Goal: Transaction & Acquisition: Purchase product/service

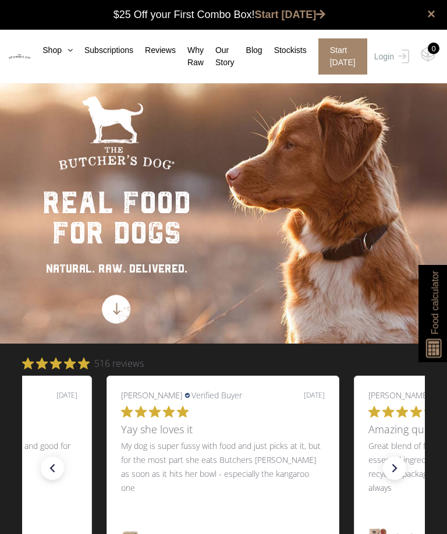
click at [62, 51] on icon at bounding box center [67, 50] width 11 height 8
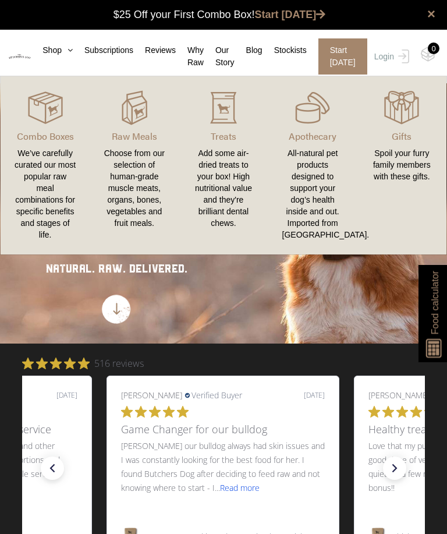
click at [0, 0] on img at bounding box center [0, 0] width 0 height 0
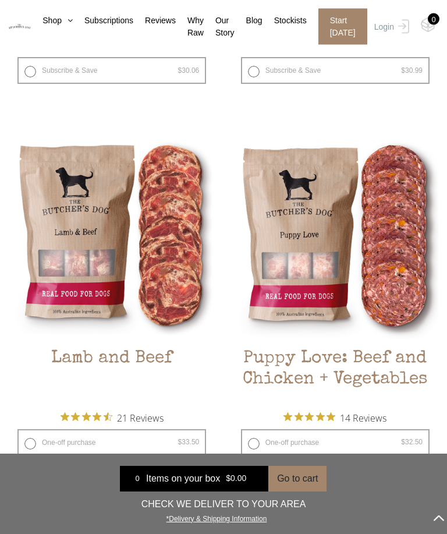
scroll to position [1604, 0]
click at [0, 0] on img at bounding box center [0, 0] width 0 height 0
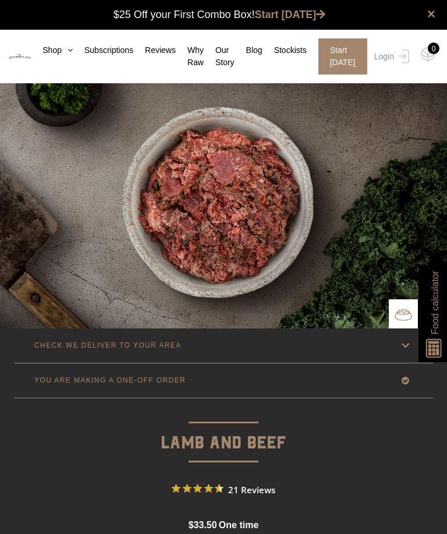
click at [58, 54] on link "Shop" at bounding box center [52, 50] width 42 height 12
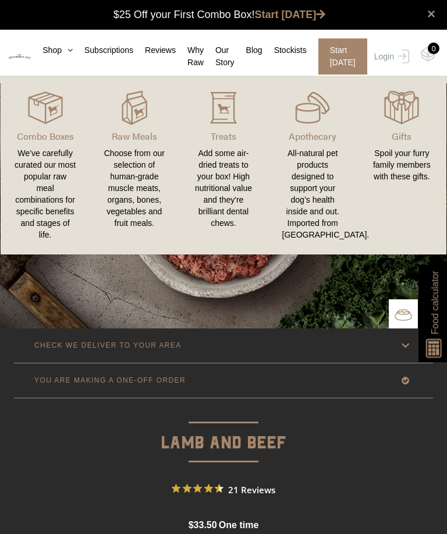
click at [0, 0] on img at bounding box center [0, 0] width 0 height 0
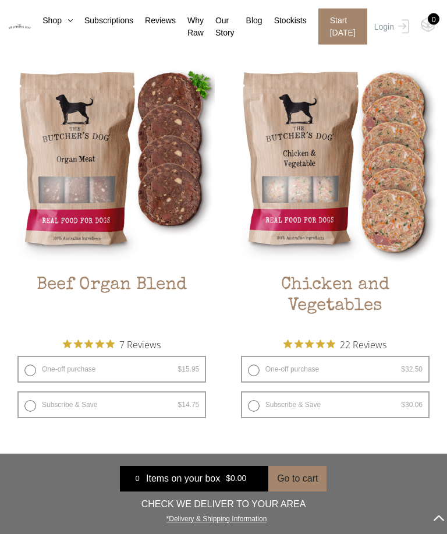
scroll to position [456, 0]
click at [0, 0] on img at bounding box center [0, 0] width 0 height 0
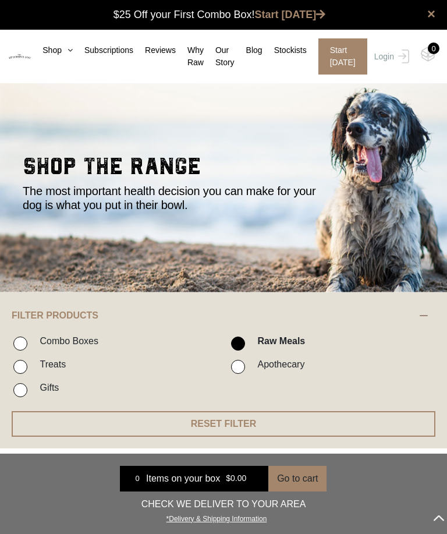
scroll to position [493, 0]
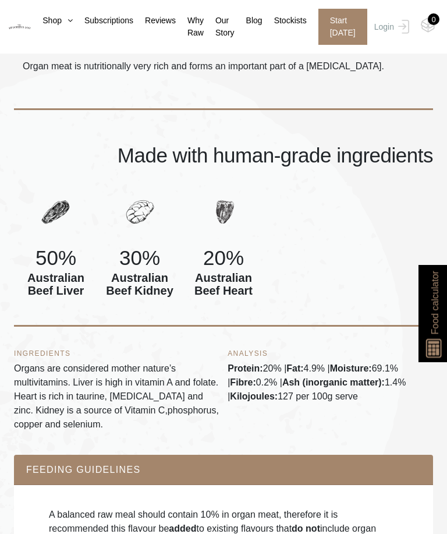
scroll to position [591, 0]
